Goal: Complete application form: Complete application form

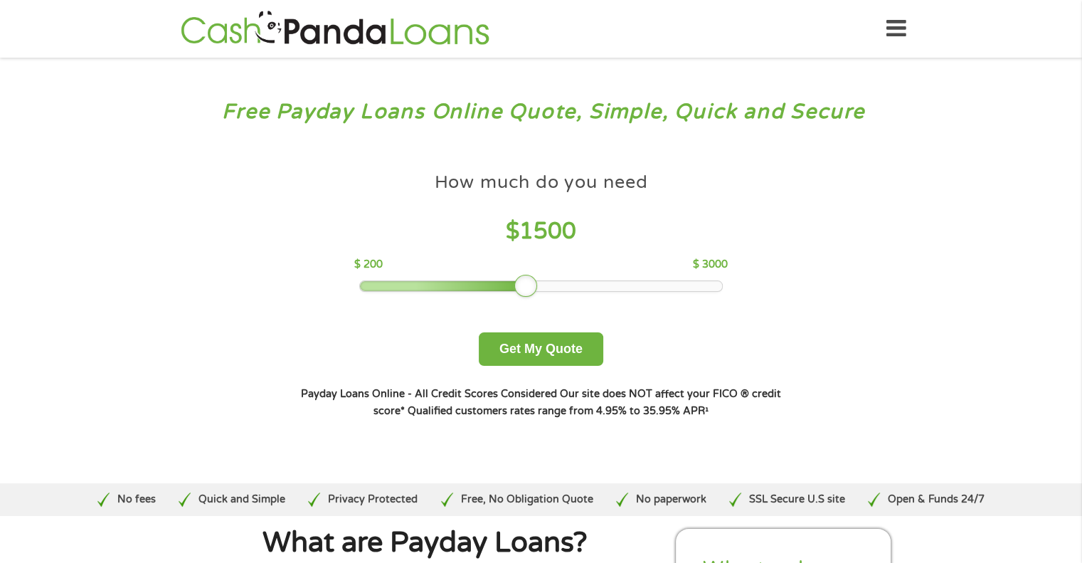
drag, startPoint x: 465, startPoint y: 284, endPoint x: 527, endPoint y: 282, distance: 62.7
click at [527, 282] on div at bounding box center [526, 286] width 23 height 23
click at [549, 341] on button "Get My Quote" at bounding box center [541, 348] width 125 height 33
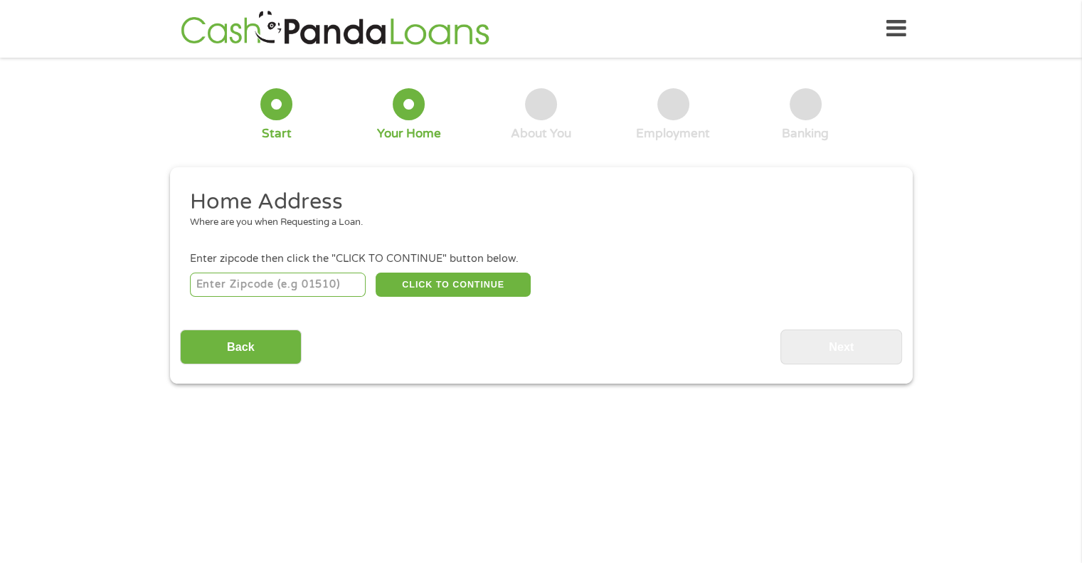
click at [325, 287] on input "number" at bounding box center [278, 285] width 176 height 24
type input "53590"
click at [405, 285] on button "CLICK TO CONTINUE" at bounding box center [453, 285] width 155 height 24
type input "53590"
type input "Sun Prairie"
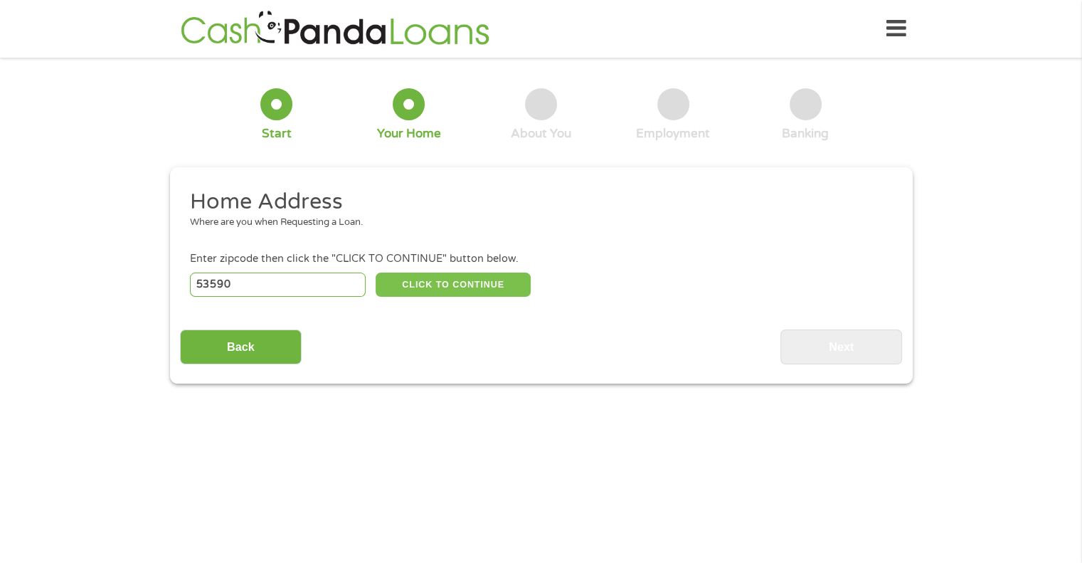
select select "[US_STATE]"
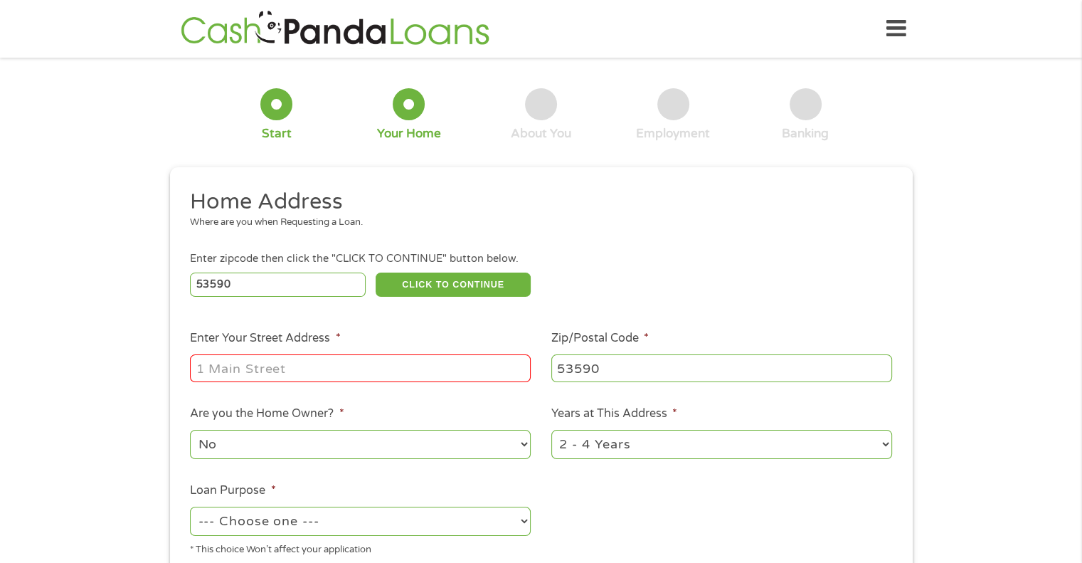
click at [372, 357] on input "Enter Your Street Address *" at bounding box center [360, 367] width 341 height 27
type input "44 Stonehaven Dr #1"
click at [396, 443] on select "No Yes" at bounding box center [360, 444] width 341 height 29
click at [190, 431] on select "No Yes" at bounding box center [360, 444] width 341 height 29
click at [586, 455] on select "1 Year or less 1 - 2 Years 2 - 4 Years Over 4 Years" at bounding box center [722, 444] width 341 height 29
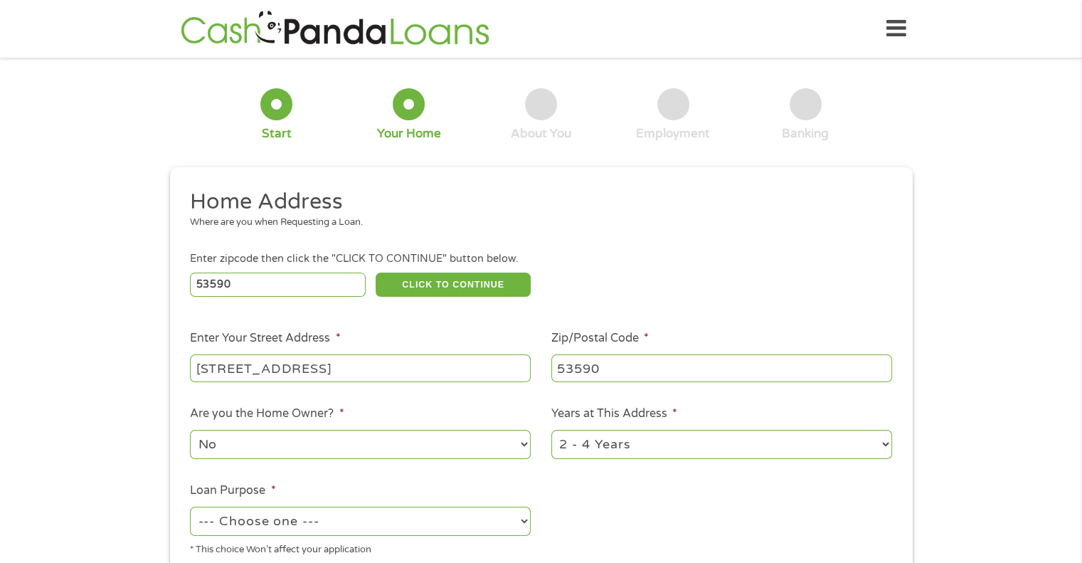
select select "12months"
click at [552, 431] on select "1 Year or less 1 - 2 Years 2 - 4 Years Over 4 Years" at bounding box center [722, 444] width 341 height 29
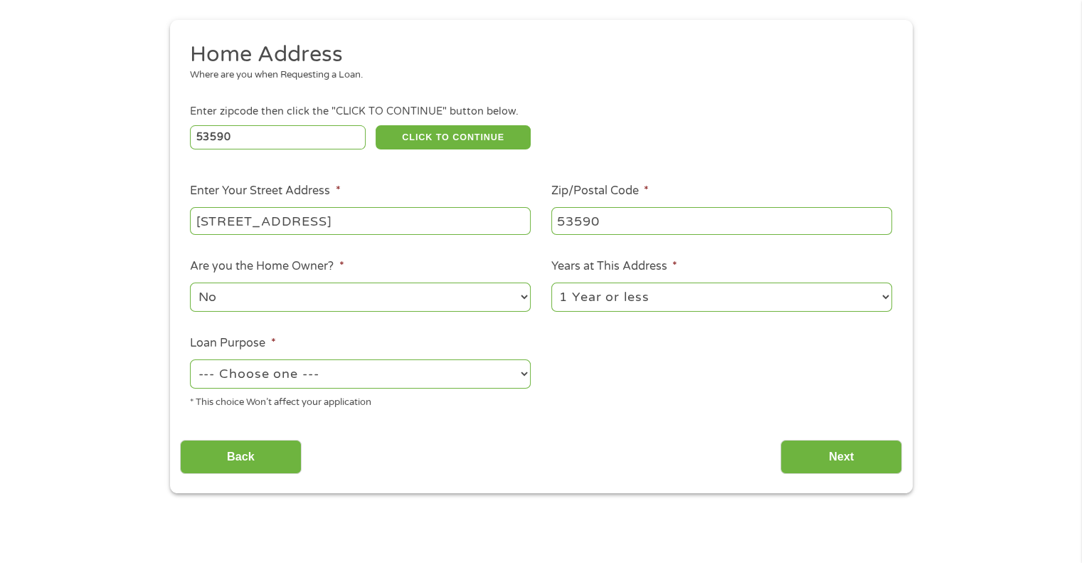
scroll to position [179, 0]
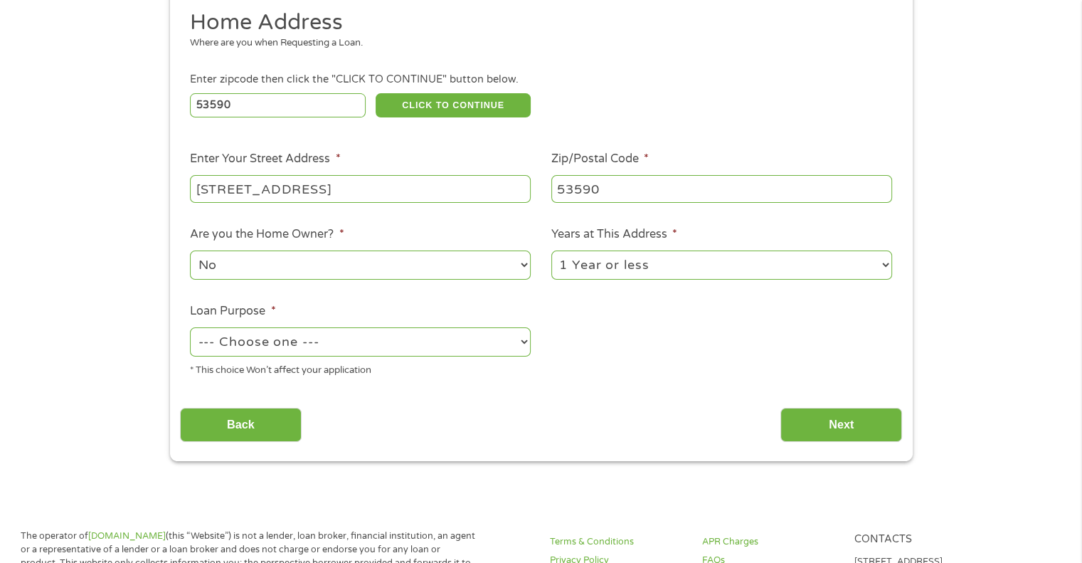
click at [424, 332] on select "--- Choose one --- Pay Bills Debt Consolidation Home Improvement Major Purchase…" at bounding box center [360, 341] width 341 height 29
select select "paybills"
click at [190, 328] on select "--- Choose one --- Pay Bills Debt Consolidation Home Improvement Major Purchase…" at bounding box center [360, 341] width 341 height 29
click at [805, 431] on input "Next" at bounding box center [842, 425] width 122 height 35
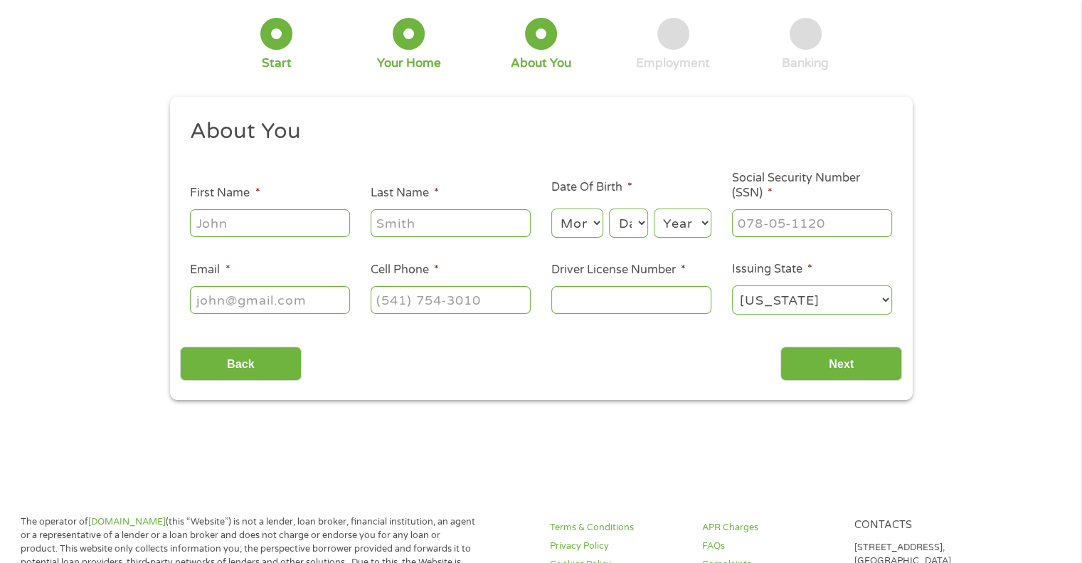
scroll to position [0, 0]
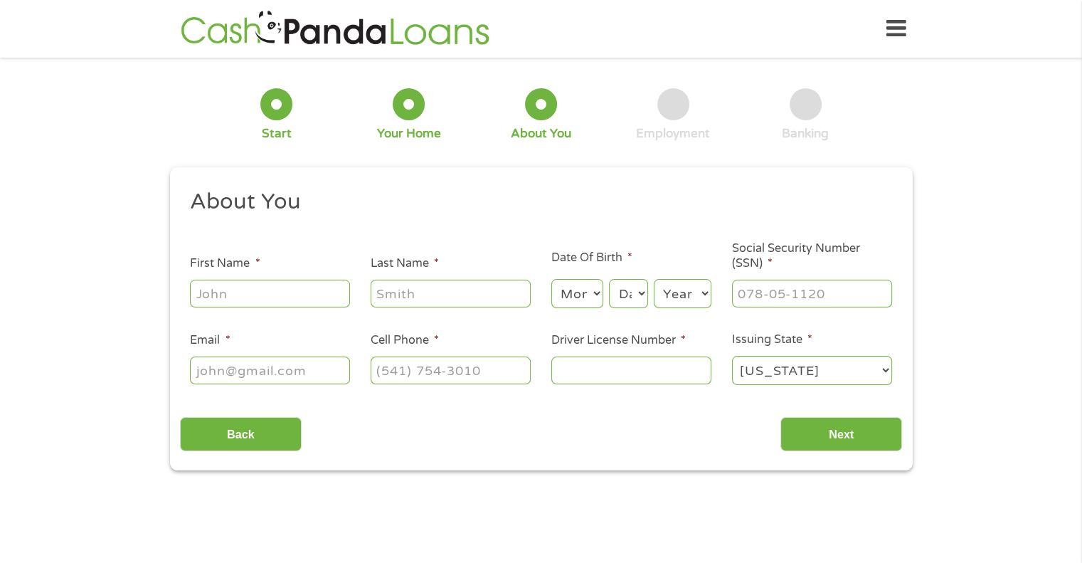
click at [300, 295] on input "First Name *" at bounding box center [270, 293] width 160 height 27
type input "Melissa"
type input "Dunkel"
click at [584, 295] on select "Month 1 2 3 4 5 6 7 8 9 10 11 12" at bounding box center [578, 293] width 52 height 29
select select "8"
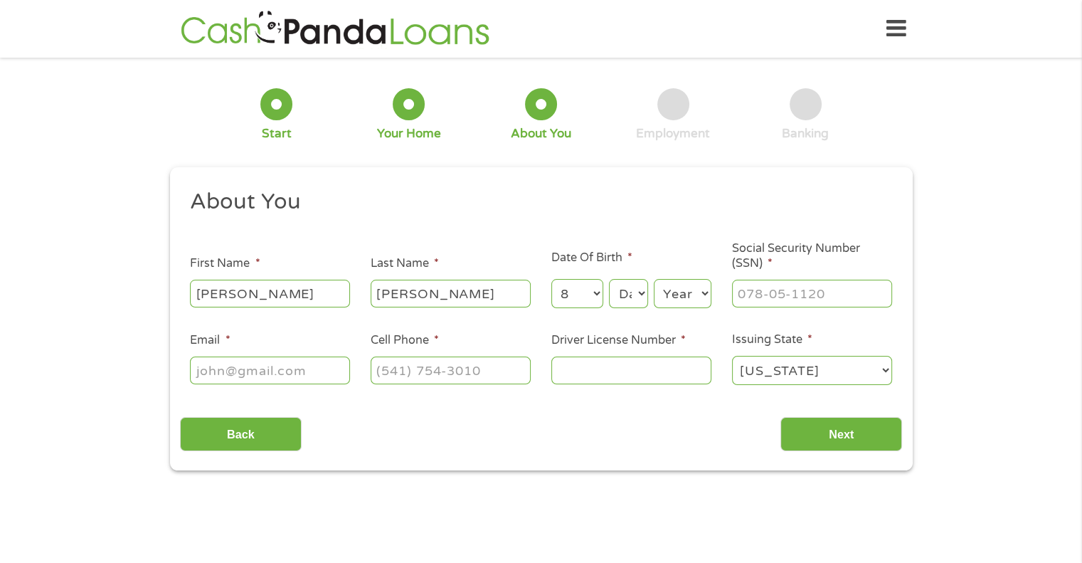
click at [552, 280] on select "Month 1 2 3 4 5 6 7 8 9 10 11 12" at bounding box center [578, 293] width 52 height 29
click at [587, 186] on div "This field is hidden when viewing the form gclid CjwKCAjw_-3GBhAYEiwAjh9fUGtU3A…" at bounding box center [541, 319] width 743 height 304
click at [635, 292] on select "Day 1 2 3 4 5 6 7 8 9 10 11 12 13 14 15 16 17 18 19 20 21 22 23 24 25 26 27 28 …" at bounding box center [628, 293] width 38 height 29
select select "24"
click at [609, 280] on select "Day 1 2 3 4 5 6 7 8 9 10 11 12 13 14 15 16 17 18 19 20 21 22 23 24 25 26 27 28 …" at bounding box center [628, 293] width 38 height 29
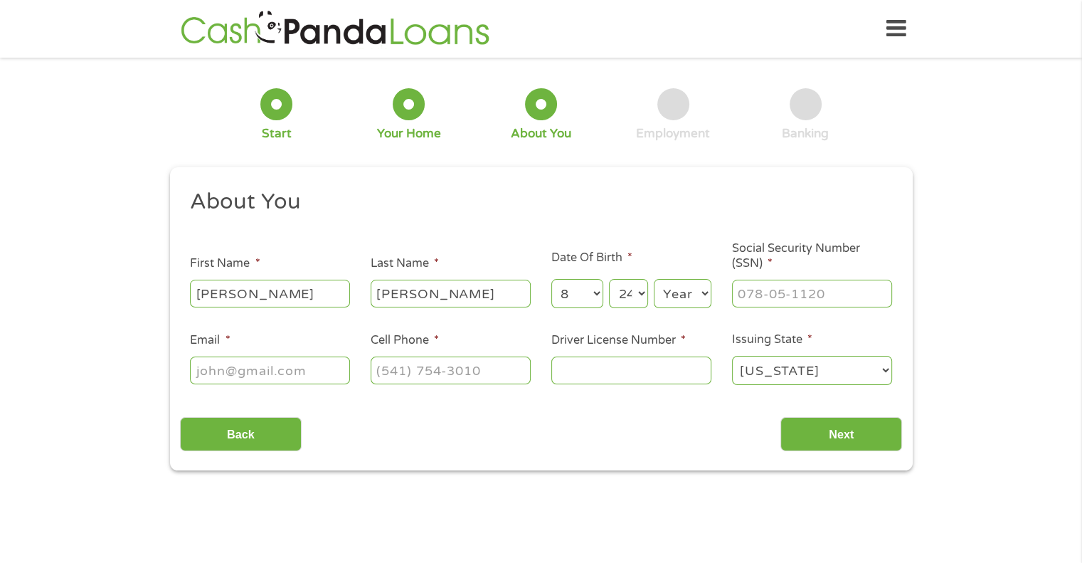
click at [683, 307] on select "Year 2007 2006 2005 2004 2003 2002 2001 2000 1999 1998 1997 1996 1995 1994 1993…" at bounding box center [683, 293] width 58 height 29
select select "1984"
click at [654, 280] on select "Year 2007 2006 2005 2004 2003 2002 2001 2000 1999 1998 1997 1996 1995 1994 1993…" at bounding box center [683, 293] width 58 height 29
click at [774, 292] on input "___-__-____" at bounding box center [812, 293] width 160 height 27
type input "392-02-6003"
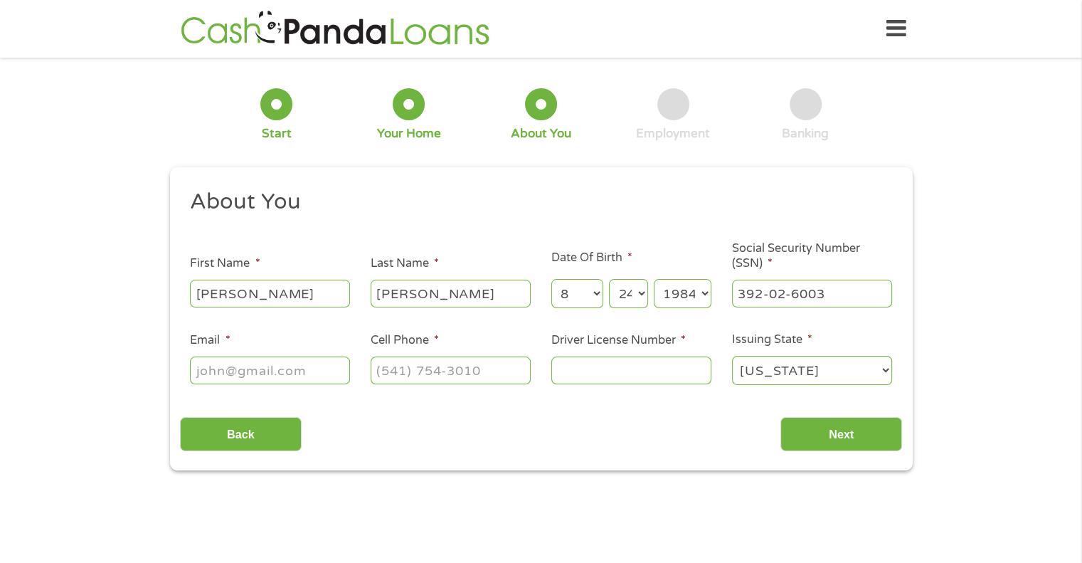
click at [308, 371] on input "Email *" at bounding box center [270, 370] width 160 height 27
type input "mdunkel08@gmail.com"
type input "(608) 214-9384"
click at [618, 375] on input "Driver License Number *" at bounding box center [632, 370] width 160 height 27
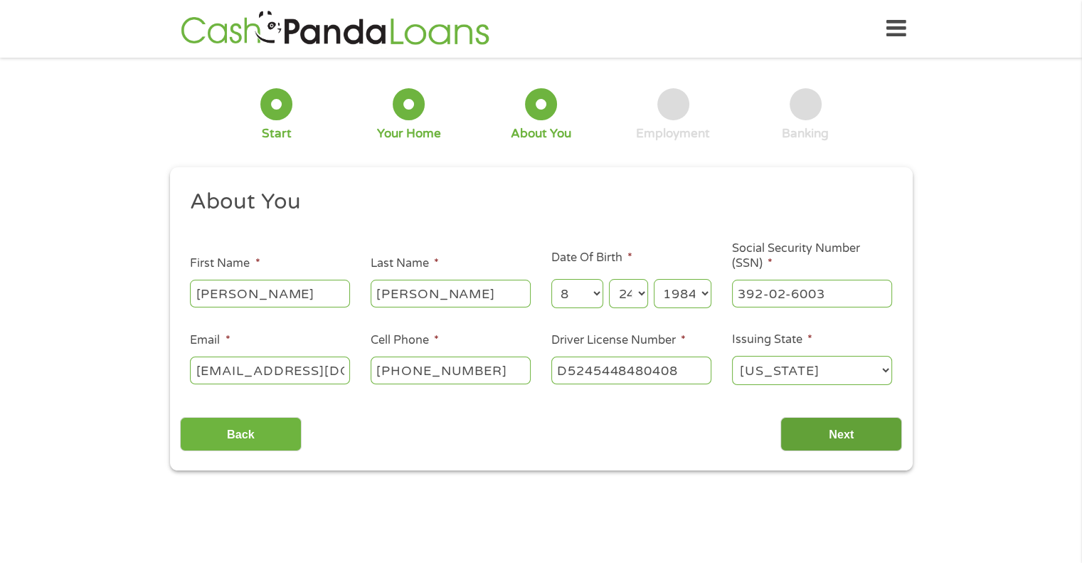
type input "D5245448480408"
click at [831, 419] on input "Next" at bounding box center [842, 434] width 122 height 35
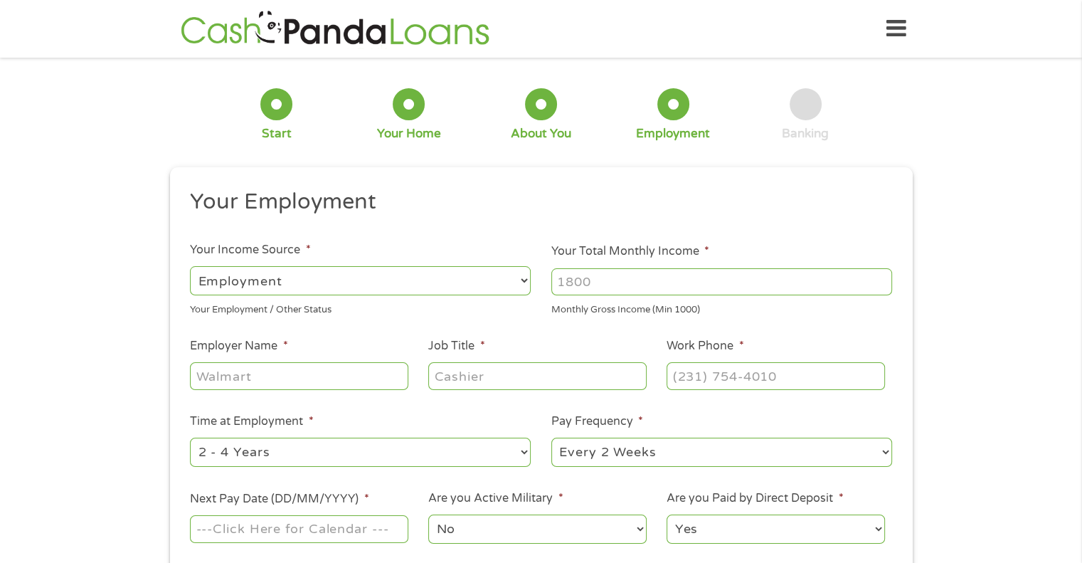
click at [581, 290] on input "Your Total Monthly Income *" at bounding box center [722, 281] width 341 height 27
type input "4910"
click at [394, 369] on input "Employer Name *" at bounding box center [299, 375] width 218 height 27
type input "American Family Insurance"
type input "Agency Support Specialist"
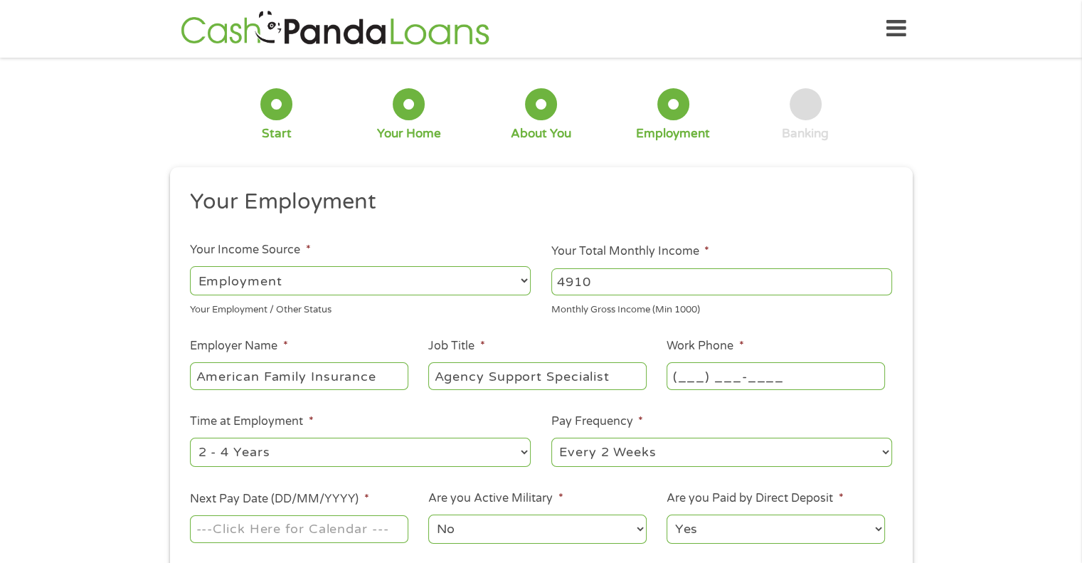
click at [704, 384] on input "(___) ___-____" at bounding box center [776, 375] width 218 height 27
type input "(866) 692-6326"
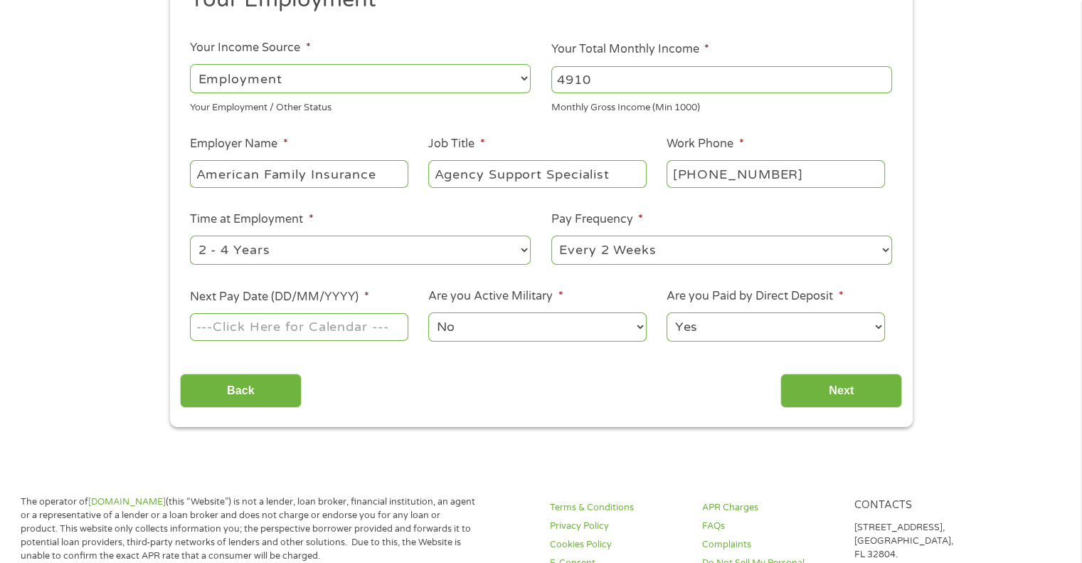
scroll to position [204, 0]
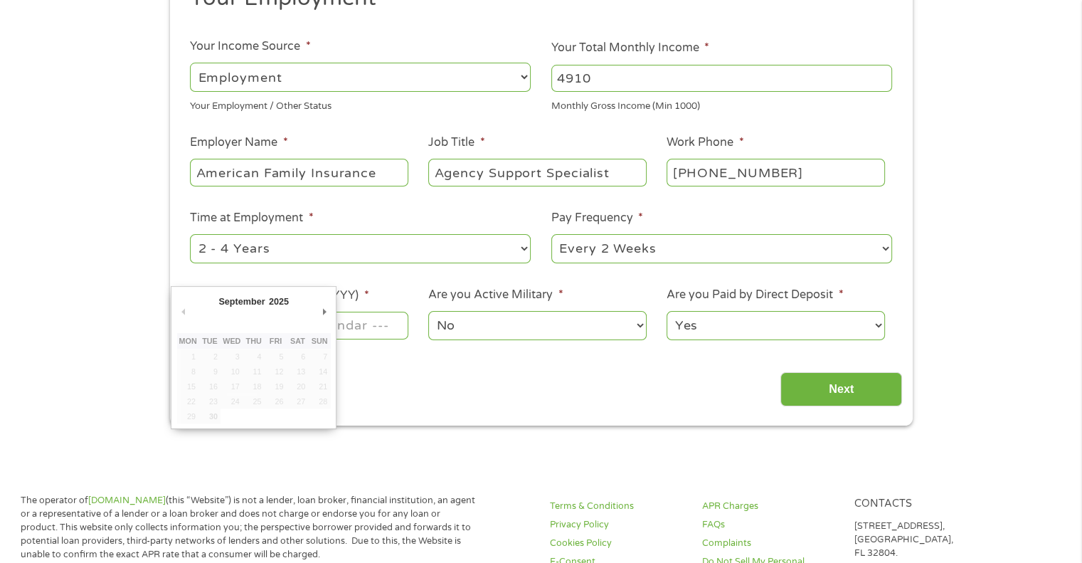
click at [347, 330] on input "Next Pay Date (DD/MM/YYYY) *" at bounding box center [299, 325] width 218 height 27
type input "10/10/2025"
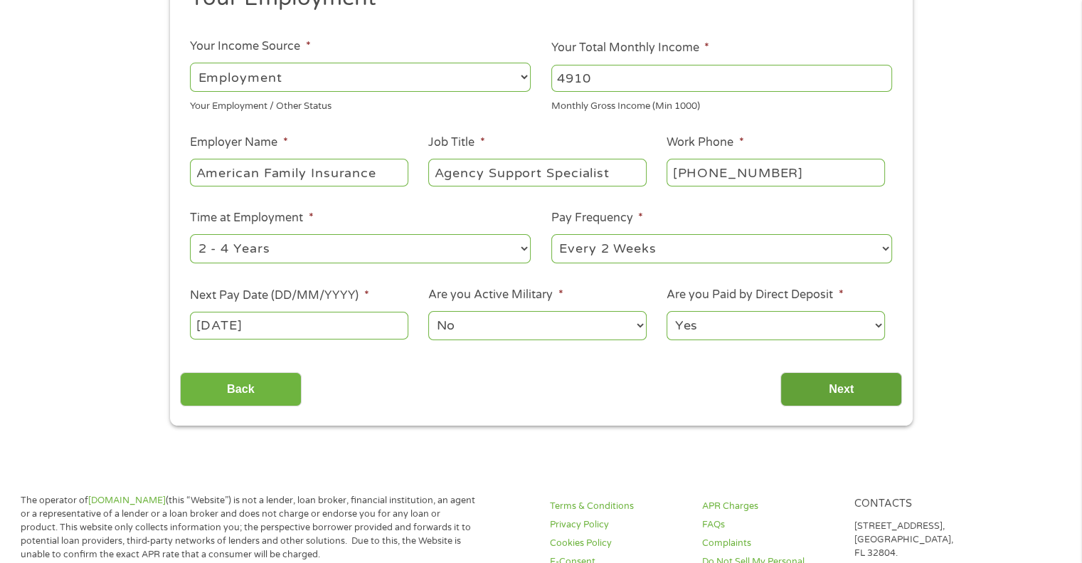
click at [871, 387] on input "Next" at bounding box center [842, 389] width 122 height 35
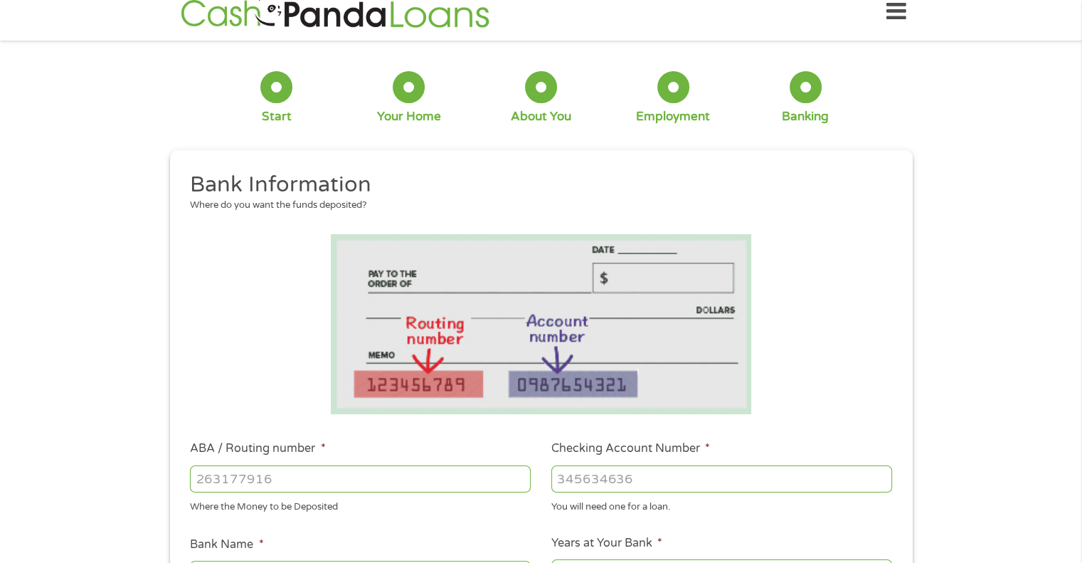
scroll to position [0, 0]
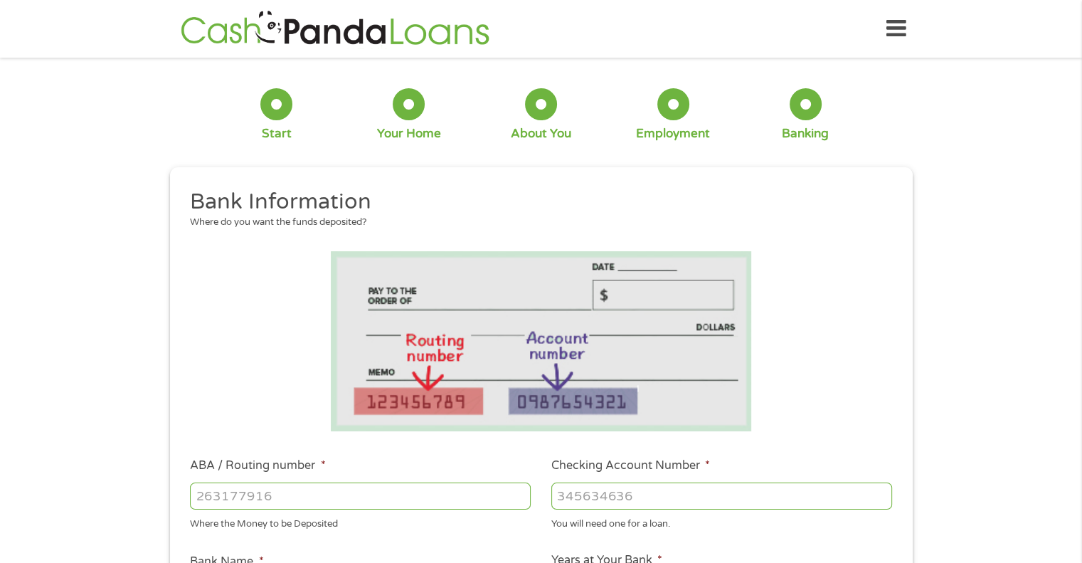
click at [340, 490] on input "ABA / Routing number *" at bounding box center [360, 496] width 341 height 27
type input "275979034"
type input "SUMMIT CREDIT UNION"
type input "275979034"
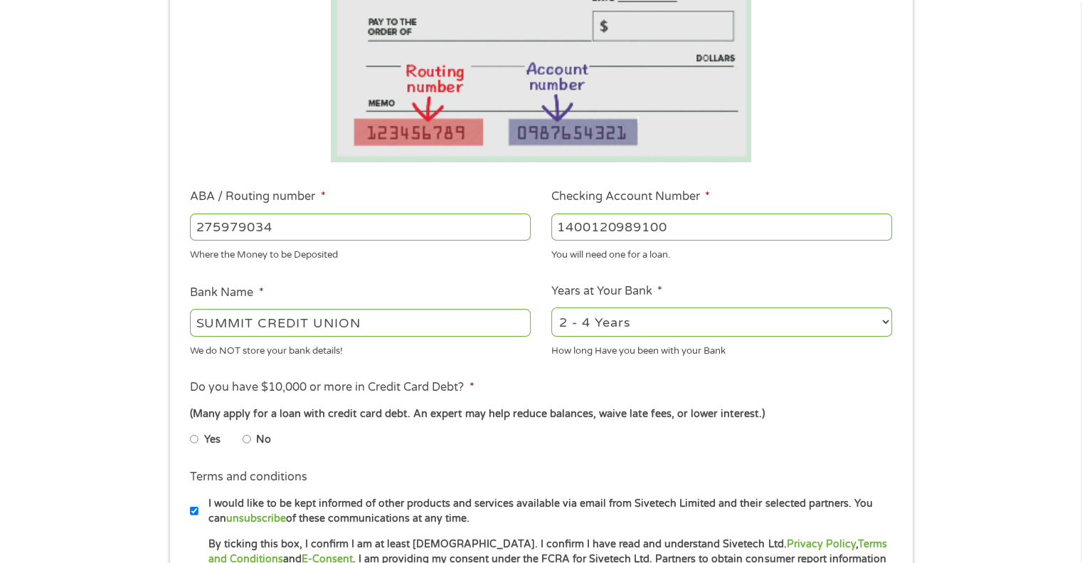
scroll to position [276, 0]
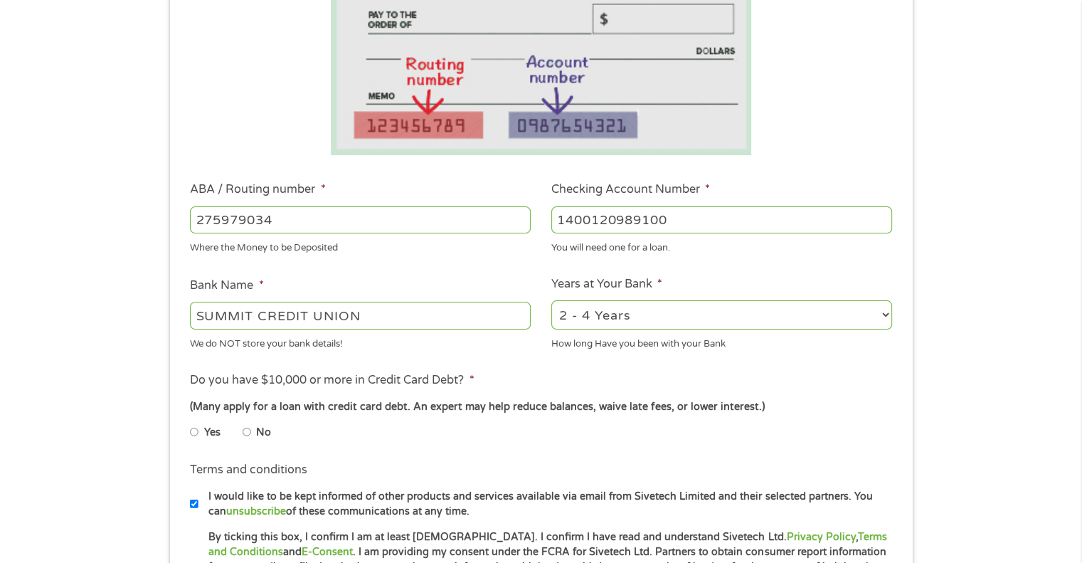
type input "1400120989100"
click at [664, 314] on select "2 - 4 Years 6 - 12 Months 1 - 2 Years Over 4 Years" at bounding box center [722, 314] width 341 height 29
select select "60months"
click at [552, 300] on select "2 - 4 Years 6 - 12 Months 1 - 2 Years Over 4 Years" at bounding box center [722, 314] width 341 height 29
click at [246, 432] on input "No" at bounding box center [247, 432] width 9 height 23
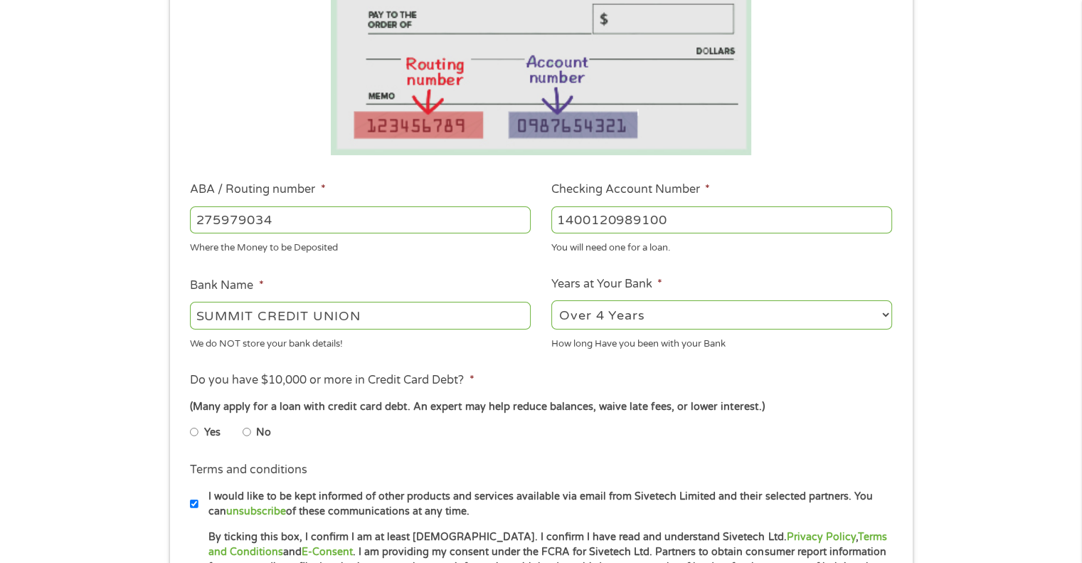
radio input "true"
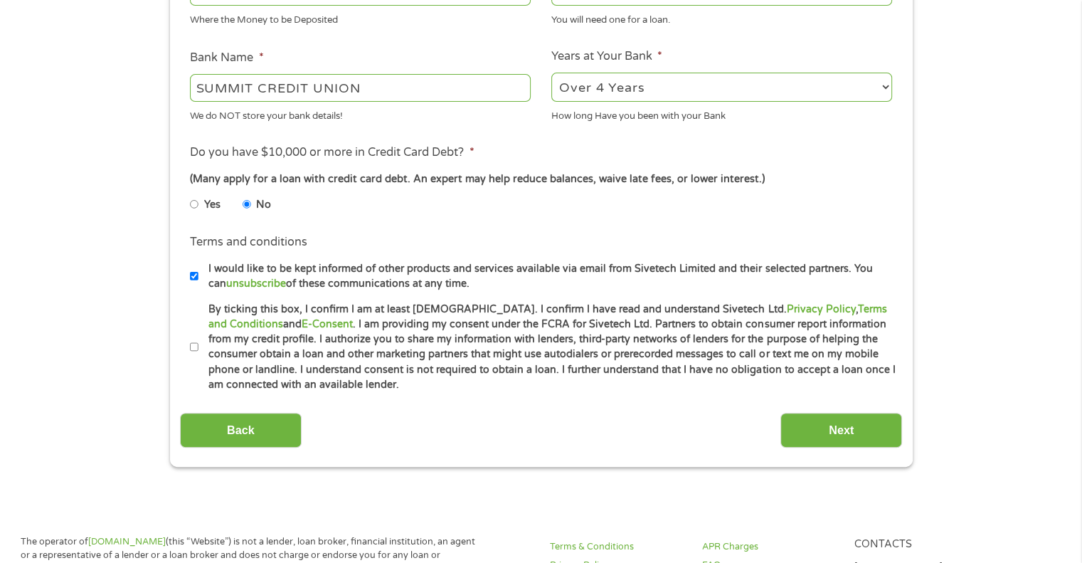
scroll to position [504, 0]
click at [196, 346] on input "By ticking this box, I confirm I am at least 18 years old. I confirm I have rea…" at bounding box center [194, 347] width 9 height 23
checkbox input "true"
click at [808, 435] on input "Next" at bounding box center [842, 430] width 122 height 35
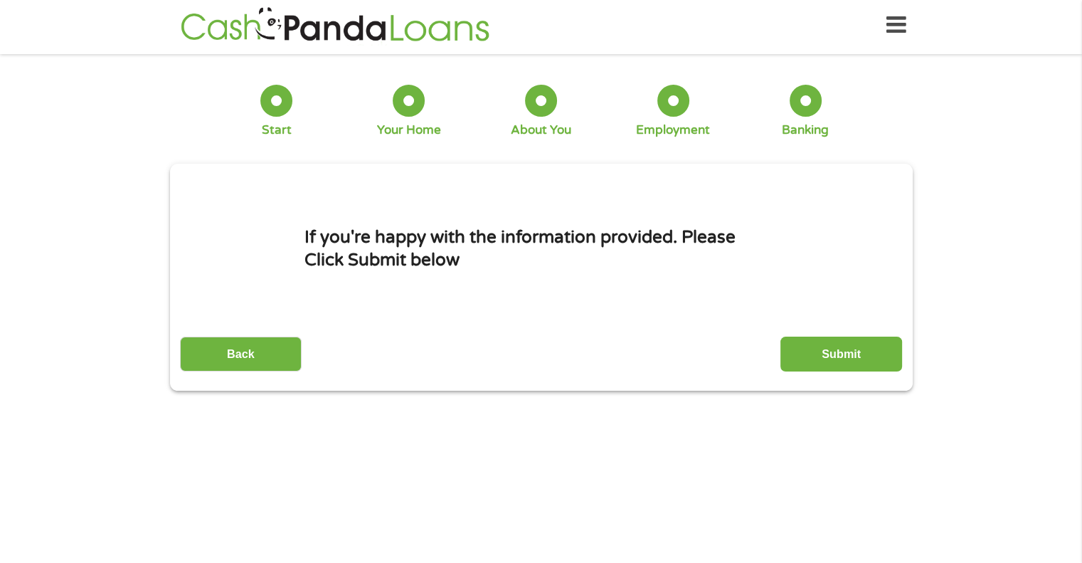
scroll to position [0, 0]
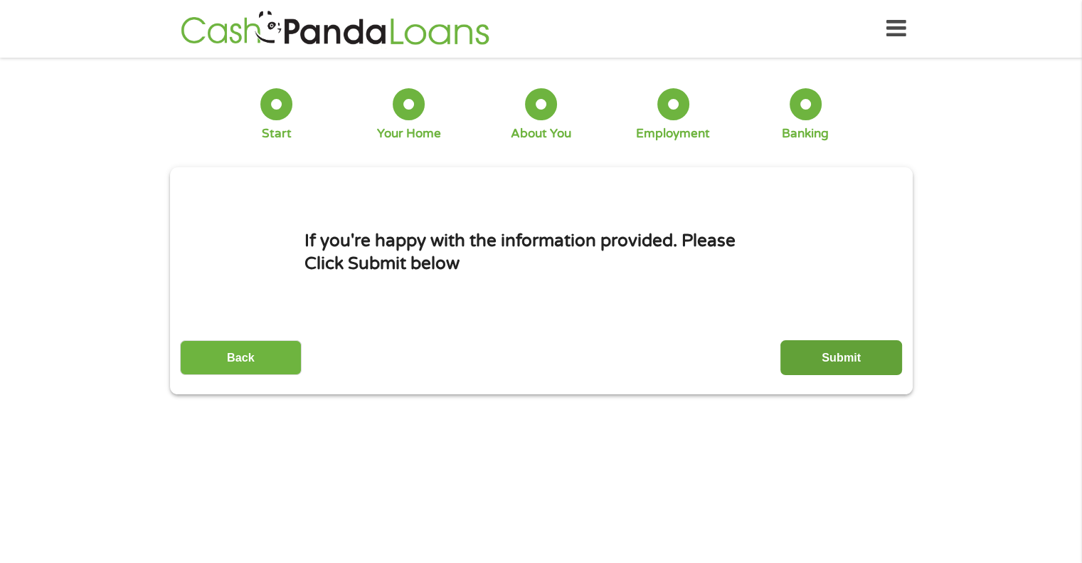
click at [859, 359] on input "Submit" at bounding box center [842, 357] width 122 height 35
